Goal: Information Seeking & Learning: Learn about a topic

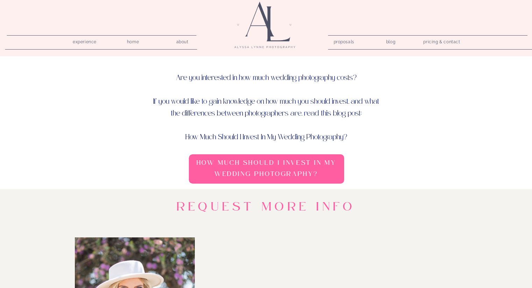
click at [338, 43] on nav "proposals" at bounding box center [343, 40] width 20 height 7
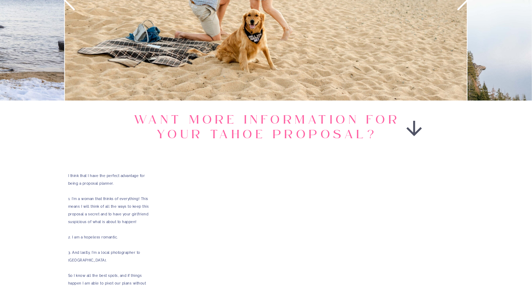
scroll to position [885, 0]
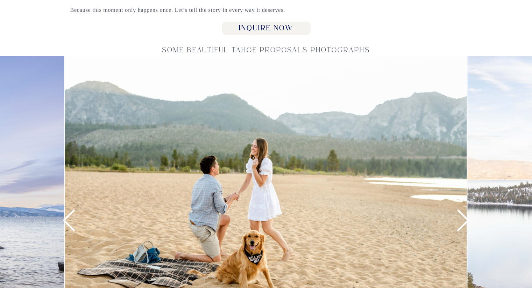
click at [463, 217] on icon at bounding box center [463, 221] width 26 height 26
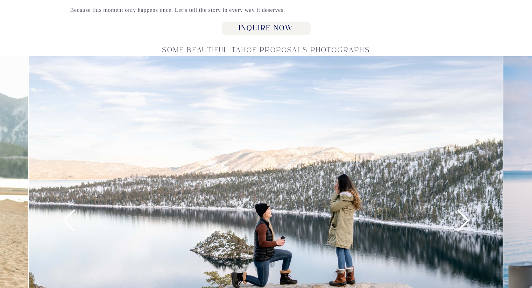
click at [463, 217] on icon at bounding box center [463, 221] width 26 height 26
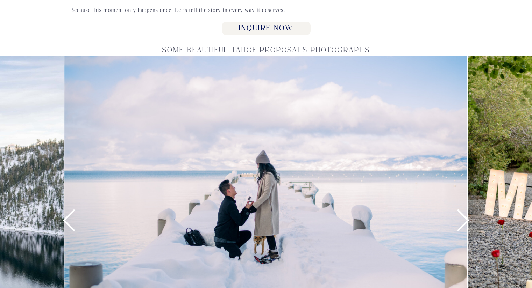
click at [463, 217] on icon at bounding box center [463, 221] width 26 height 26
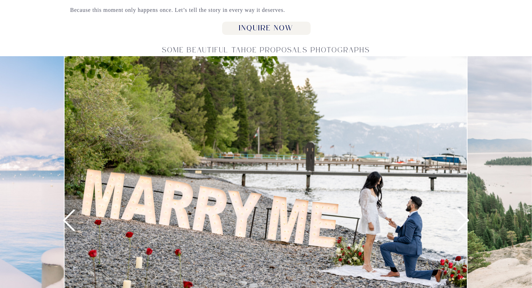
click at [463, 217] on icon at bounding box center [463, 221] width 26 height 26
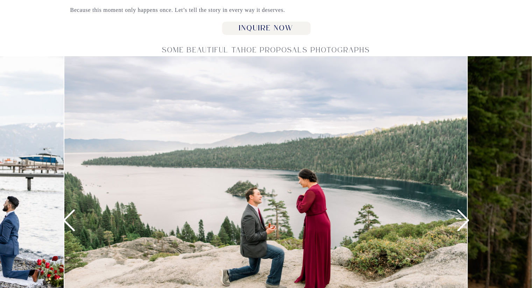
click at [463, 217] on icon at bounding box center [463, 221] width 26 height 26
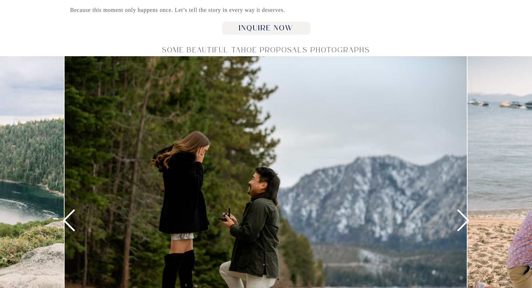
click at [463, 217] on icon at bounding box center [463, 221] width 26 height 26
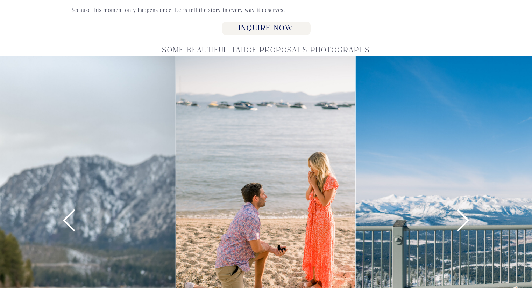
click at [463, 217] on icon at bounding box center [463, 221] width 26 height 26
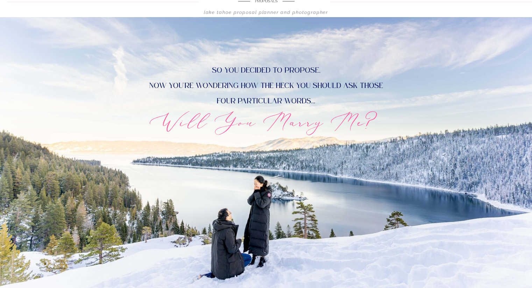
scroll to position [0, 0]
